Goal: Navigation & Orientation: Find specific page/section

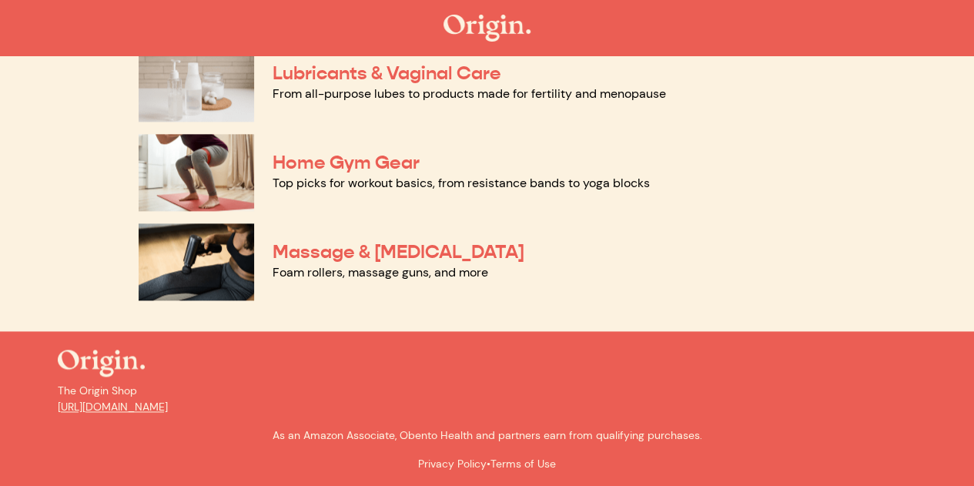
scroll to position [889, 0]
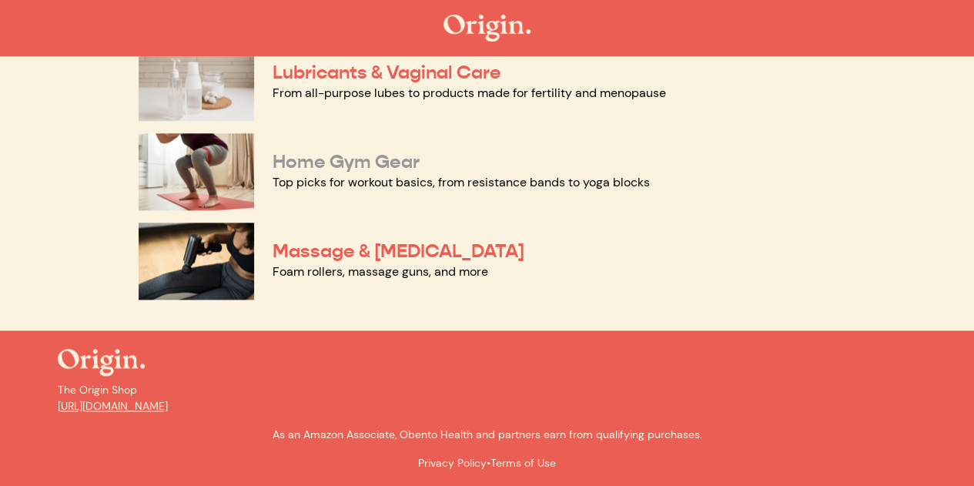
click at [320, 171] on link "Home Gym Gear" at bounding box center [346, 161] width 147 height 23
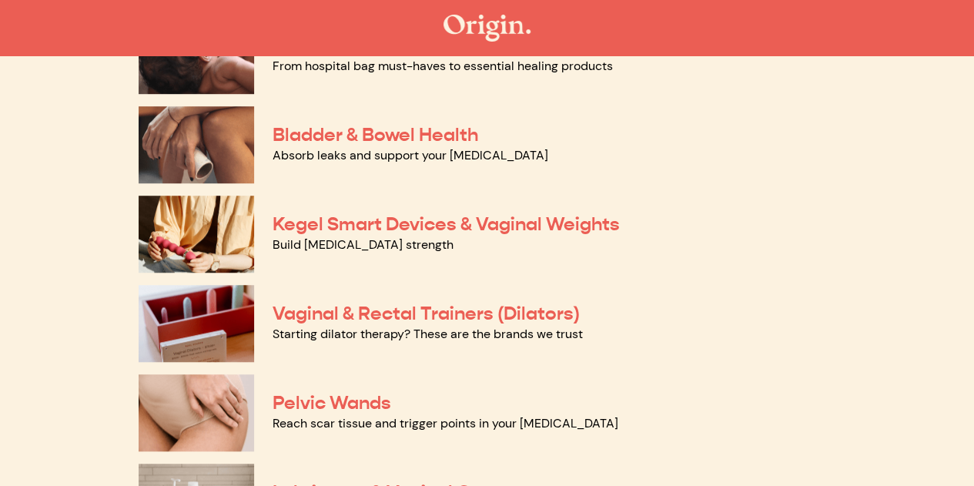
scroll to position [427, 0]
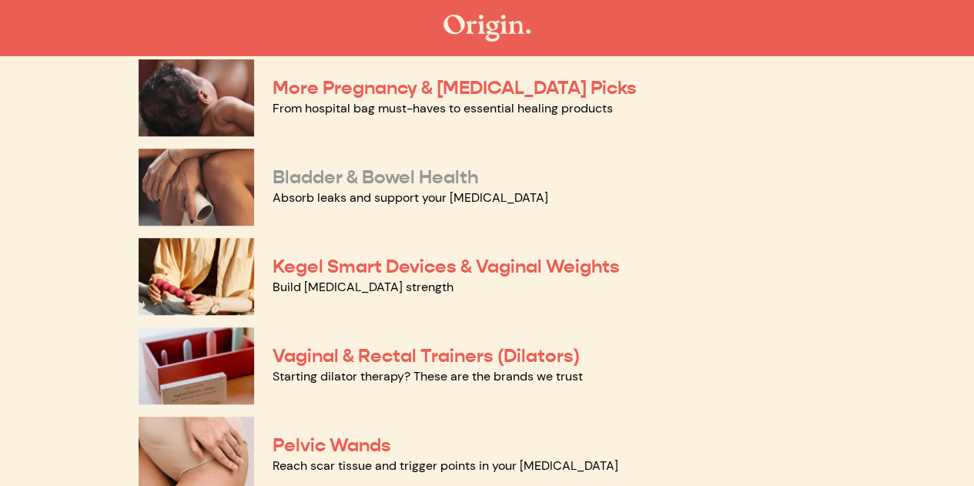
click at [343, 183] on link "Bladder & Bowel Health" at bounding box center [376, 177] width 206 height 23
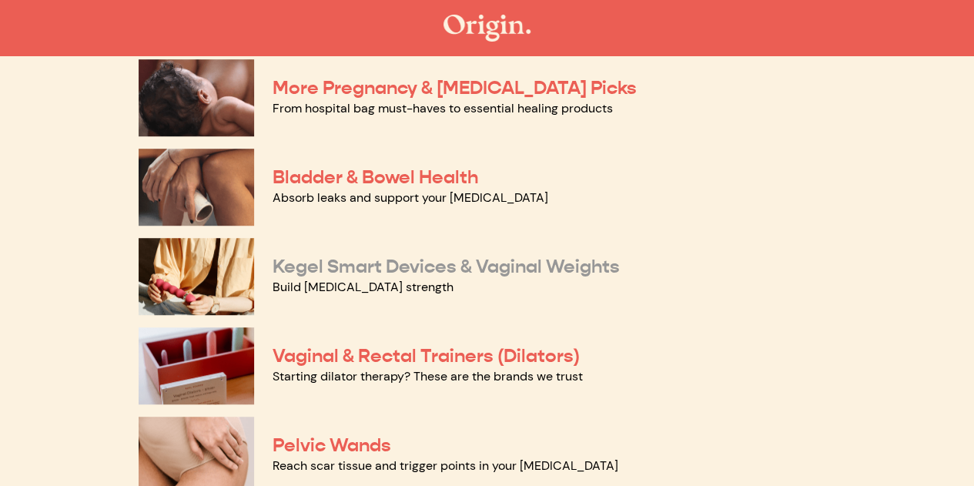
click at [379, 264] on link "Kegel Smart Devices & Vaginal Weights" at bounding box center [446, 266] width 347 height 23
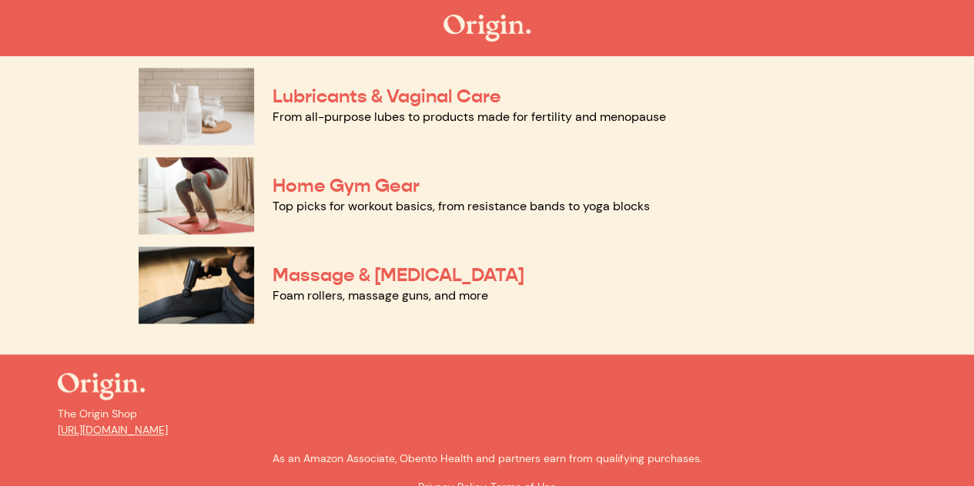
scroll to position [889, 0]
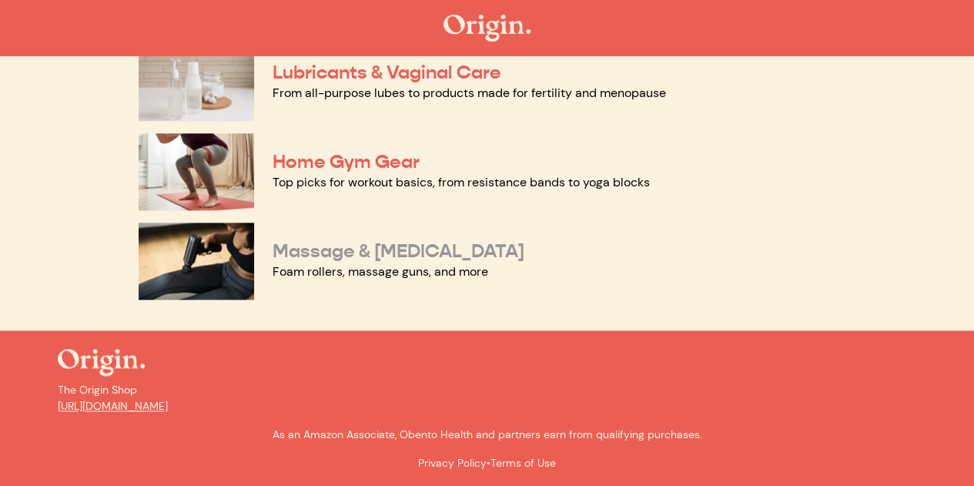
click at [349, 248] on link "Massage & Myofascial Release" at bounding box center [399, 250] width 252 height 23
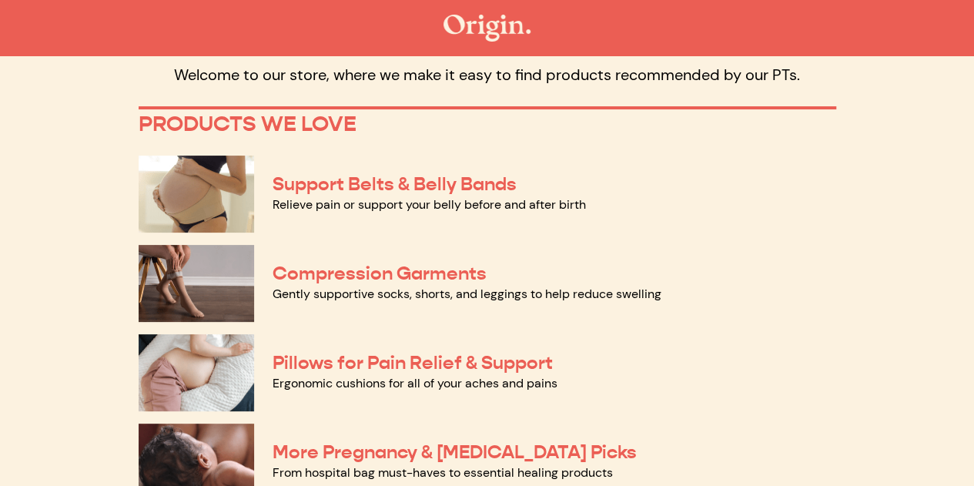
scroll to position [0, 0]
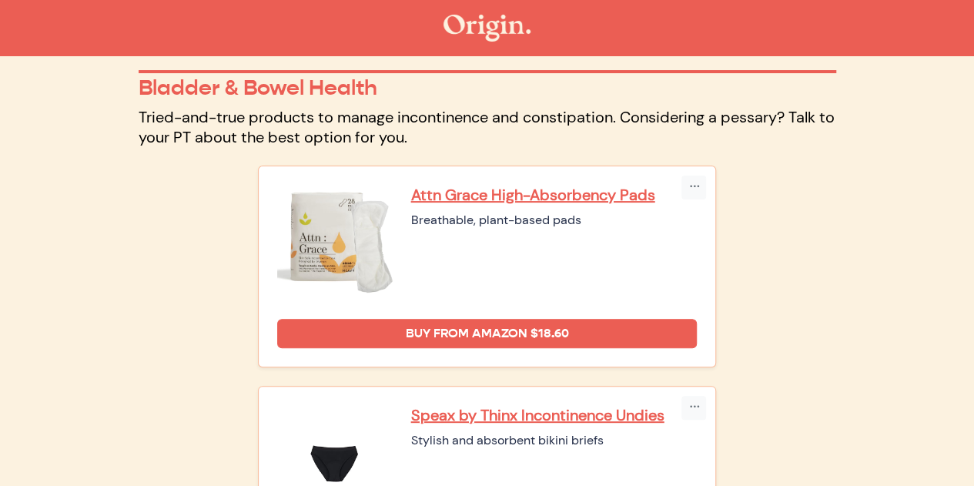
scroll to position [154, 0]
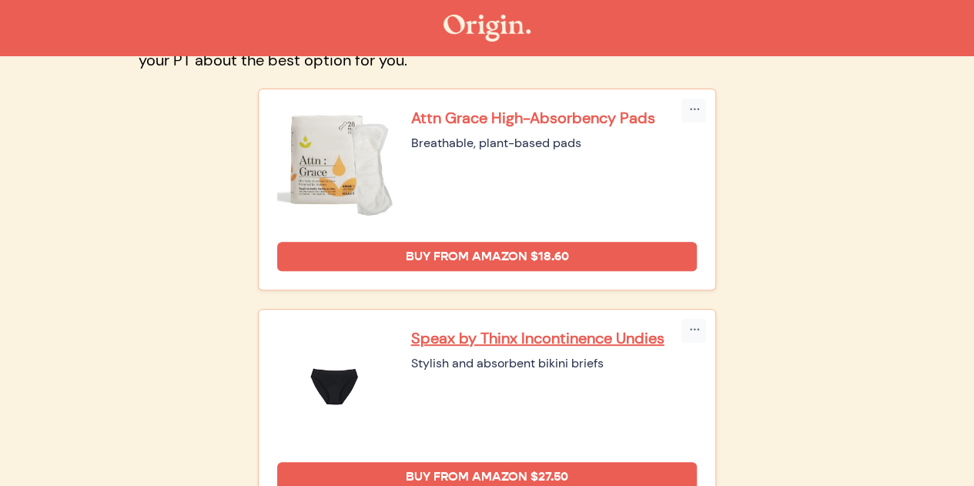
click at [523, 119] on p "Attn Grace High-Absorbency Pads" at bounding box center [554, 118] width 286 height 20
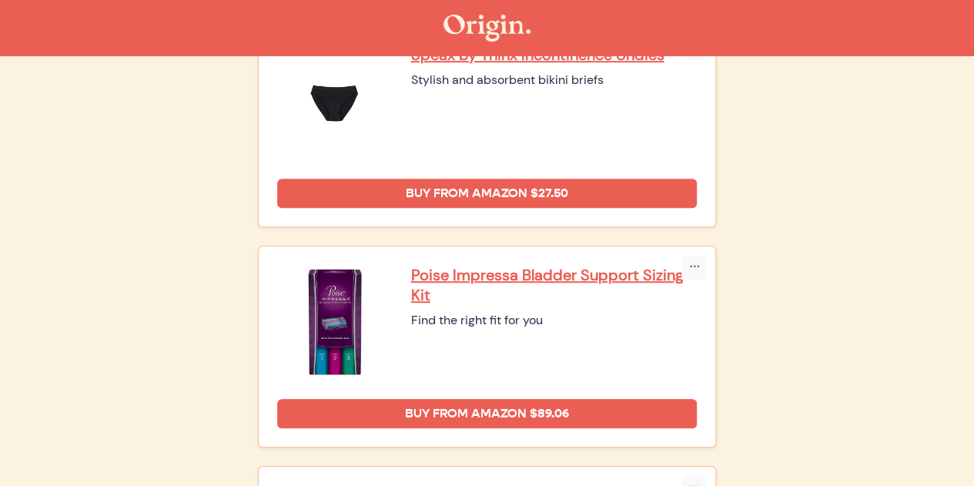
scroll to position [462, 0]
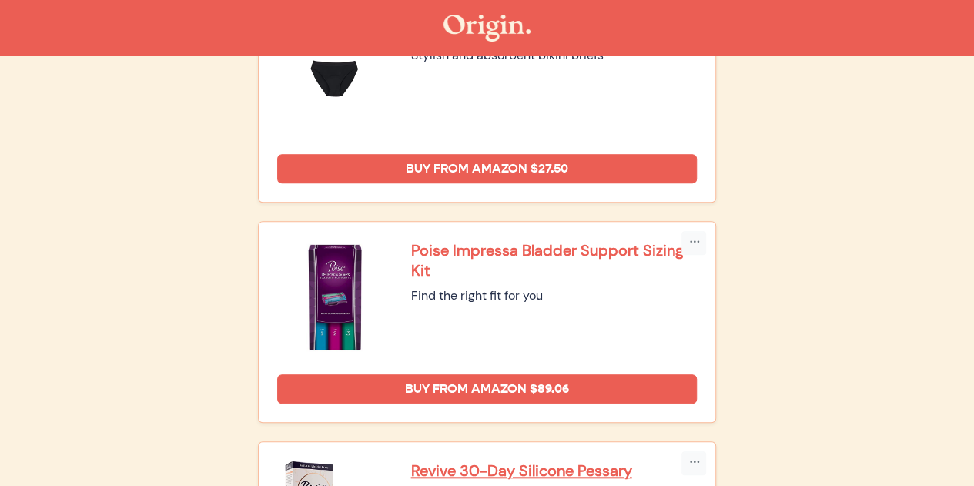
click at [488, 249] on p "Poise Impressa Bladder Support Sizing Kit" at bounding box center [554, 260] width 286 height 40
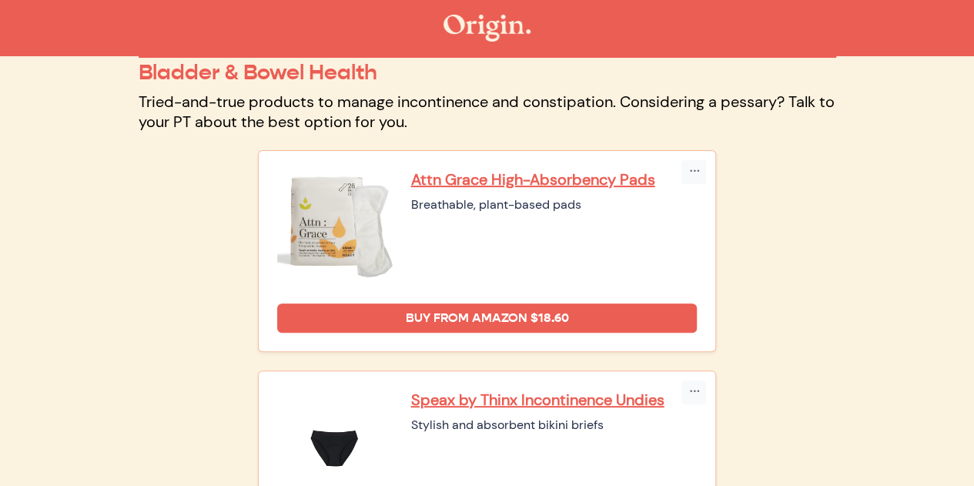
scroll to position [0, 0]
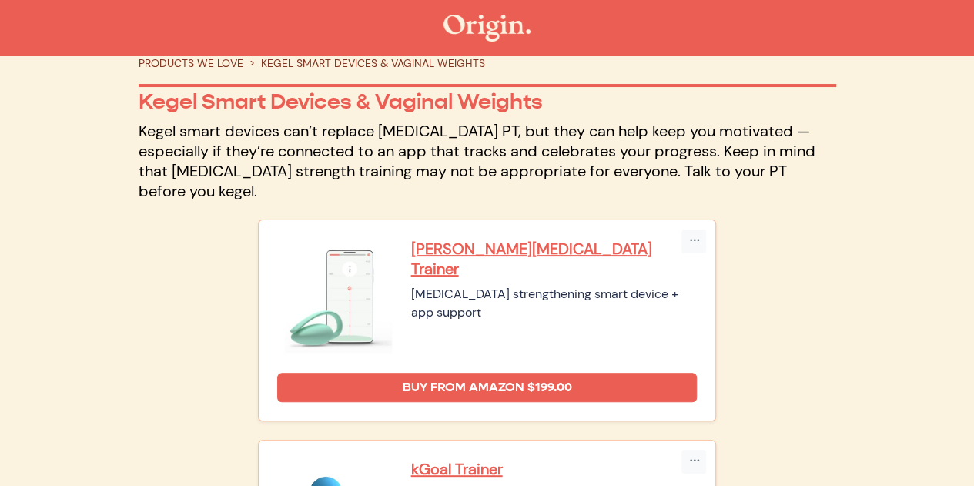
scroll to position [154, 0]
